Goal: Information Seeking & Learning: Learn about a topic

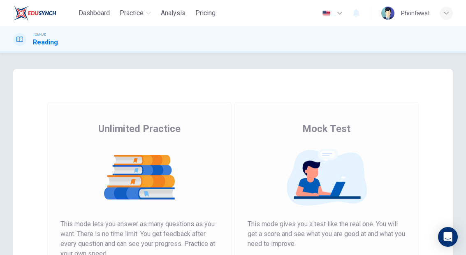
scroll to position [79, 0]
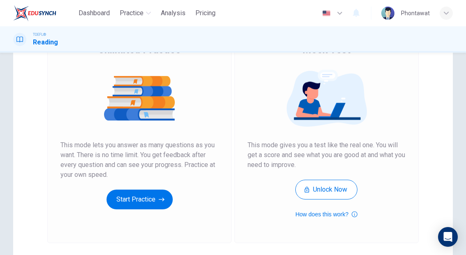
click at [156, 196] on button "Start Practice" at bounding box center [140, 200] width 66 height 20
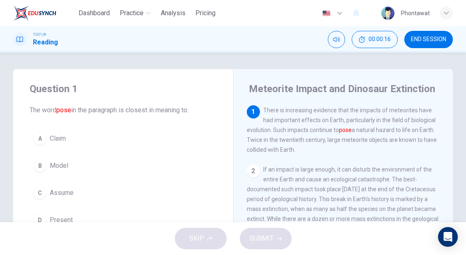
scroll to position [0, 0]
click at [39, 164] on div "B" at bounding box center [39, 165] width 13 height 13
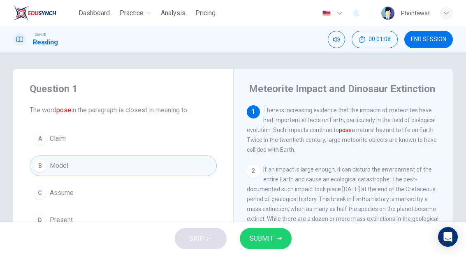
click at [33, 139] on div "A" at bounding box center [39, 138] width 13 height 13
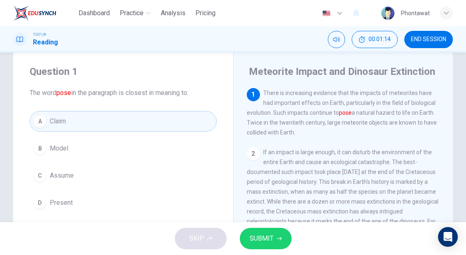
scroll to position [18, 0]
click at [277, 245] on button "SUBMIT" at bounding box center [266, 238] width 52 height 21
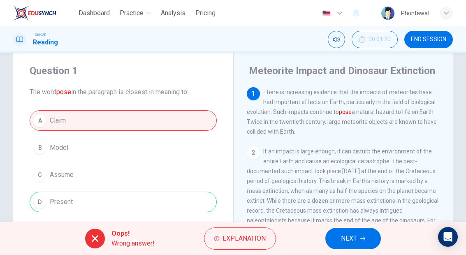
click at [355, 249] on button "NEXT" at bounding box center [354, 238] width 56 height 21
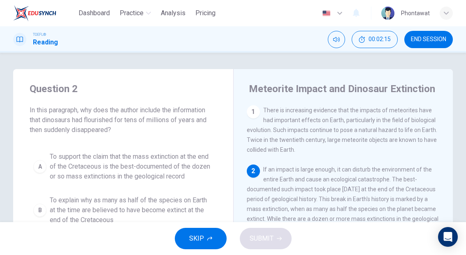
scroll to position [0, 0]
click at [40, 161] on div "A" at bounding box center [39, 166] width 13 height 13
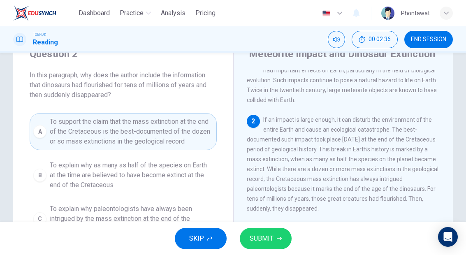
scroll to position [15, 0]
click at [274, 233] on button "SUBMIT" at bounding box center [266, 238] width 52 height 21
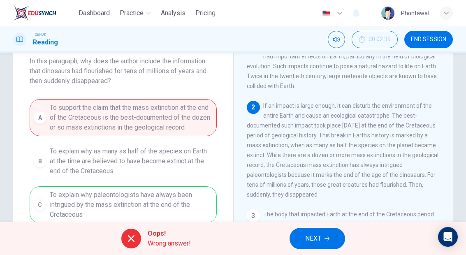
scroll to position [65, 0]
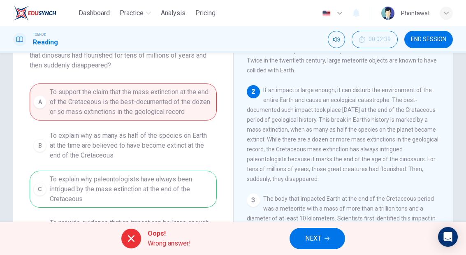
click at [308, 246] on button "NEXT" at bounding box center [318, 238] width 56 height 21
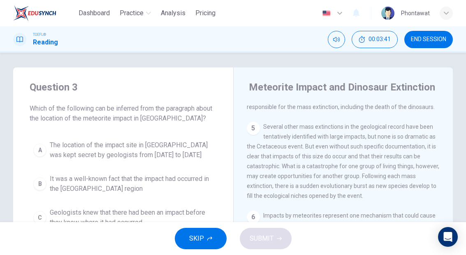
scroll to position [406, 0]
click at [338, 166] on span "Several other mass extinctions in the geological record have been tentatively i…" at bounding box center [343, 163] width 193 height 76
click at [279, 131] on span "Several other mass extinctions in the geological record have been tentatively i…" at bounding box center [343, 163] width 193 height 76
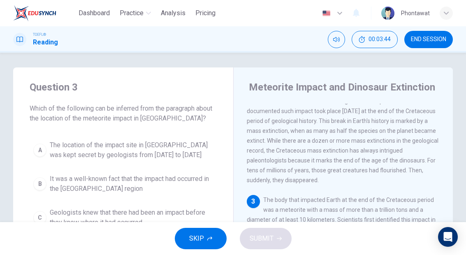
scroll to position [77, 0]
click at [257, 199] on div "1 There is increasing evidence that the impacts of meteorites have had importan…" at bounding box center [349, 222] width 205 height 237
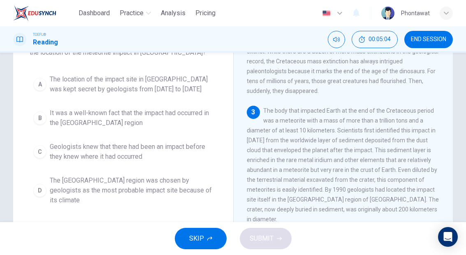
scroll to position [68, 0]
click at [44, 79] on div "A" at bounding box center [39, 83] width 13 height 13
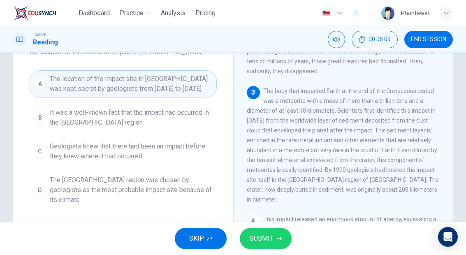
scroll to position [119, 0]
click at [275, 231] on button "SUBMIT" at bounding box center [266, 238] width 52 height 21
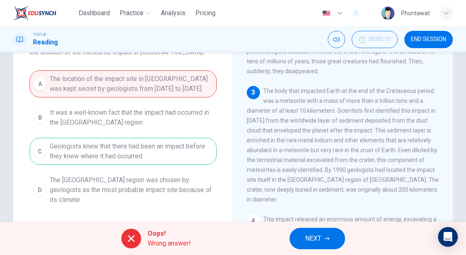
click at [317, 241] on span "NEXT" at bounding box center [313, 239] width 16 height 12
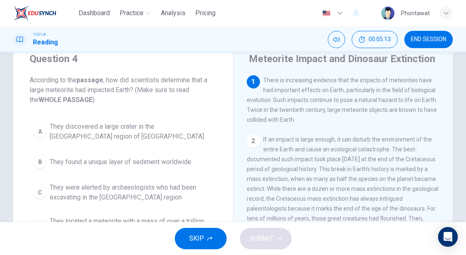
scroll to position [29, 0]
